Goal: Check status: Check status

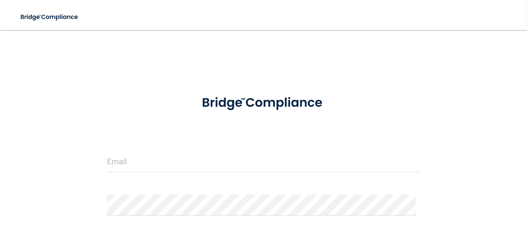
scroll to position [125, 0]
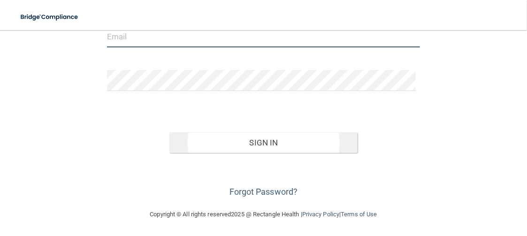
type input "[PERSON_NAME][EMAIL_ADDRESS][DOMAIN_NAME]"
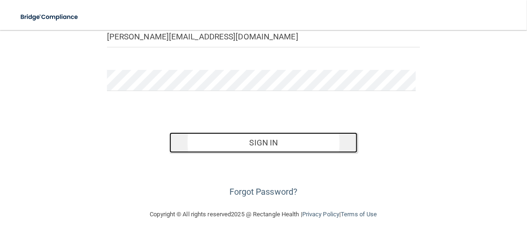
click at [266, 142] on button "Sign In" at bounding box center [263, 142] width 188 height 21
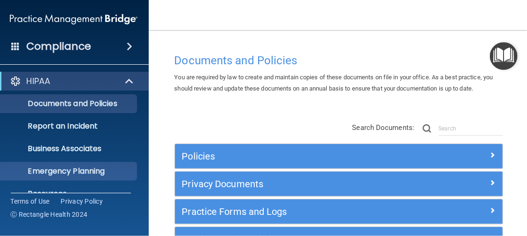
scroll to position [153, 0]
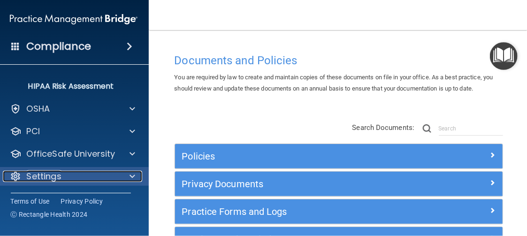
click at [125, 175] on div at bounding box center [130, 176] width 23 height 11
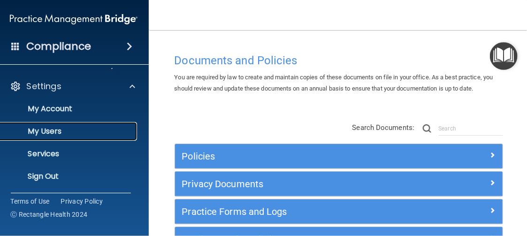
click at [53, 135] on p "My Users" at bounding box center [69, 131] width 128 height 9
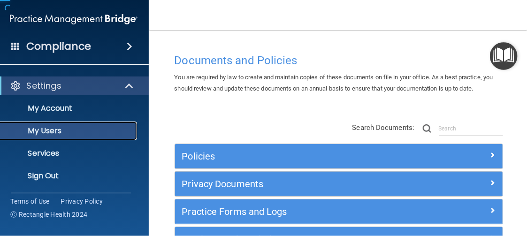
scroll to position [85, 0]
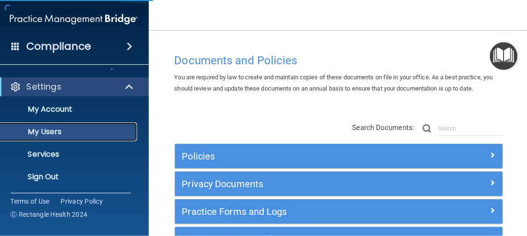
select select "20"
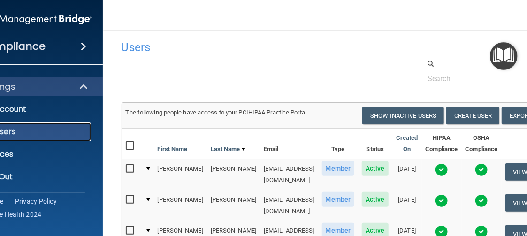
scroll to position [0, 0]
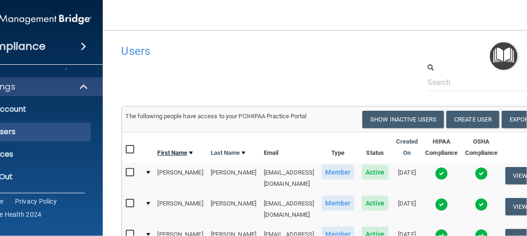
click at [158, 152] on link "First Name" at bounding box center [175, 152] width 35 height 11
select select "20"
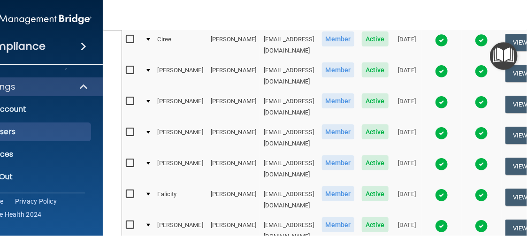
scroll to position [445, 0]
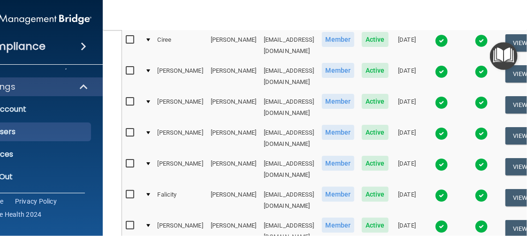
click at [298, 154] on td "[EMAIL_ADDRESS][DOMAIN_NAME]" at bounding box center [289, 169] width 58 height 31
click at [445, 158] on img at bounding box center [441, 164] width 13 height 13
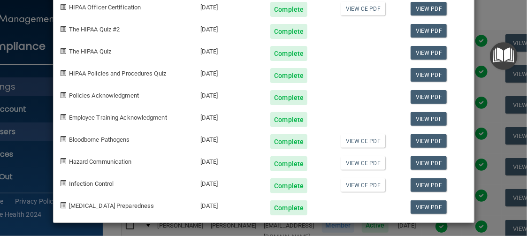
scroll to position [0, 0]
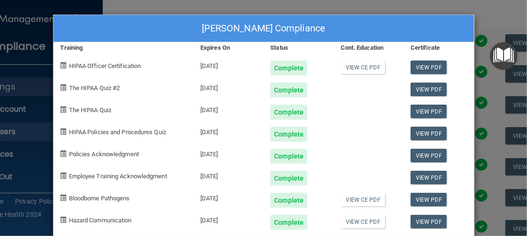
click at [139, 3] on div "[PERSON_NAME] Compliance Training Expires On Status Cont. Education Certificate…" at bounding box center [263, 118] width 527 height 236
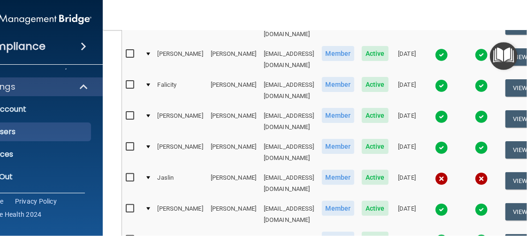
scroll to position [562, 0]
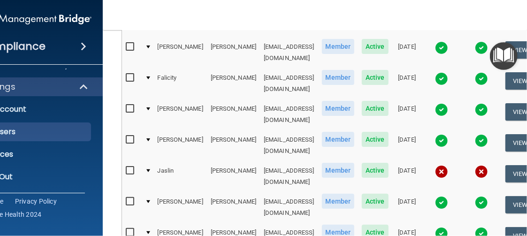
select select "20"
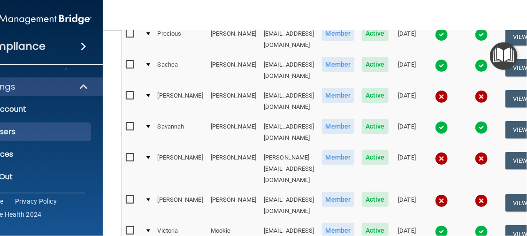
scroll to position [432, 0]
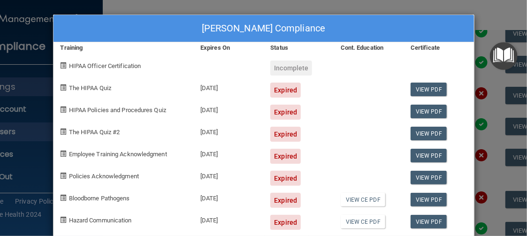
scroll to position [0, 0]
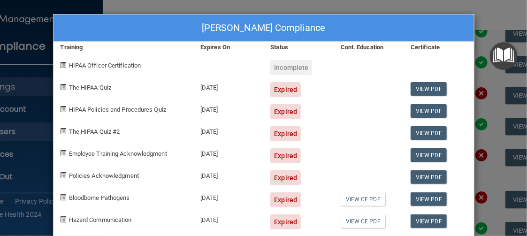
click at [480, 10] on div "[PERSON_NAME] Compliance Training Expires On Status Cont. Education Certificate…" at bounding box center [263, 118] width 527 height 236
